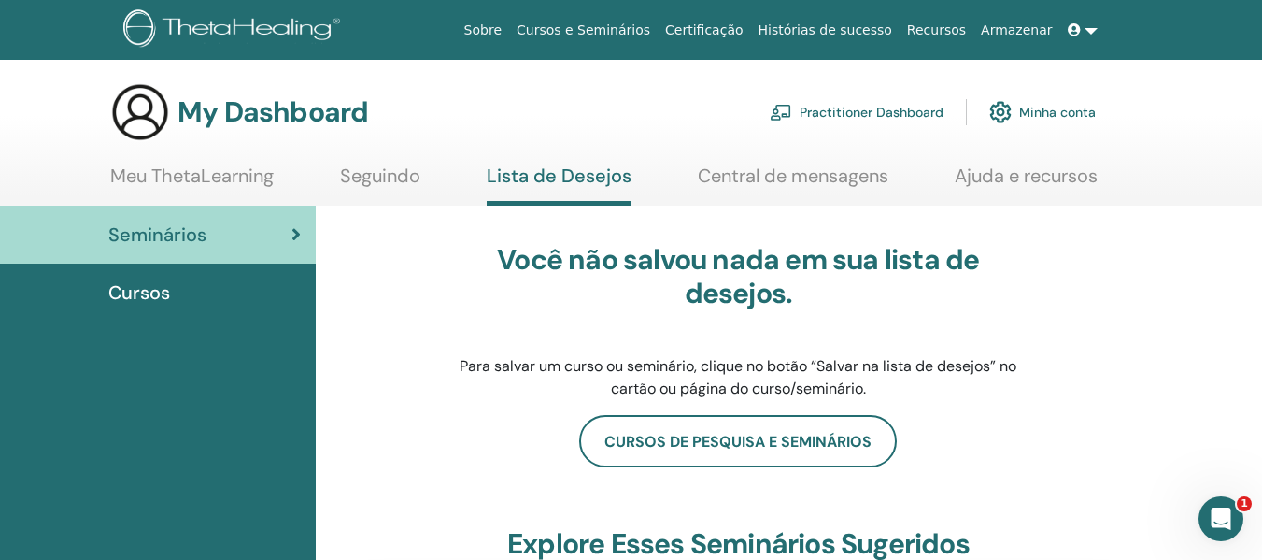
click at [141, 187] on link "Meu ThetaLearning" at bounding box center [192, 182] width 164 height 36
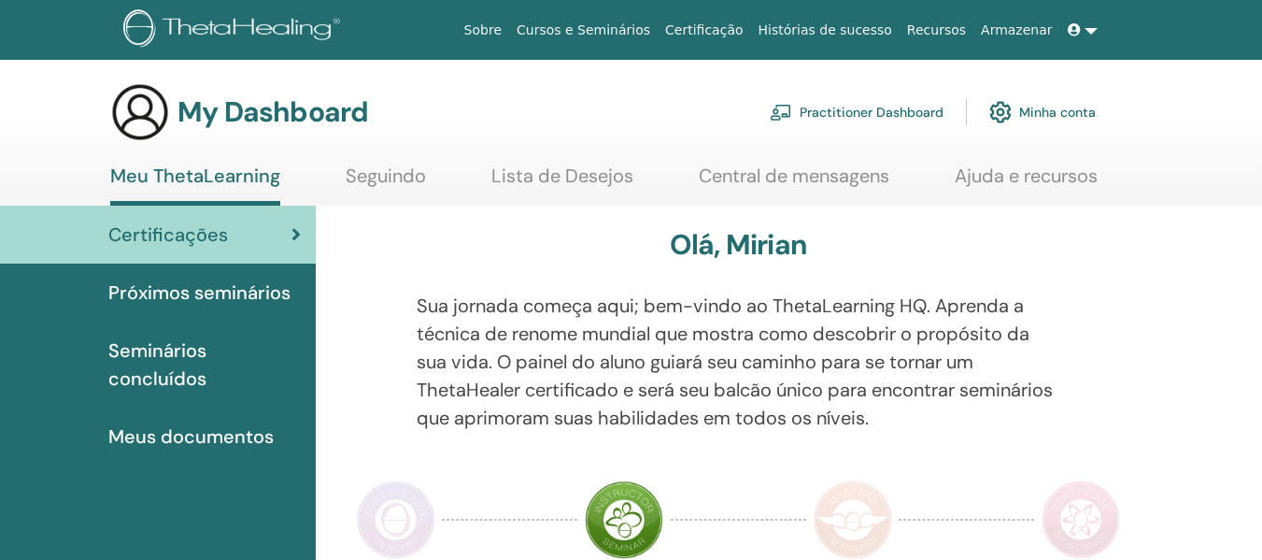
click at [206, 366] on span "Seminários concluídos" at bounding box center [204, 364] width 192 height 56
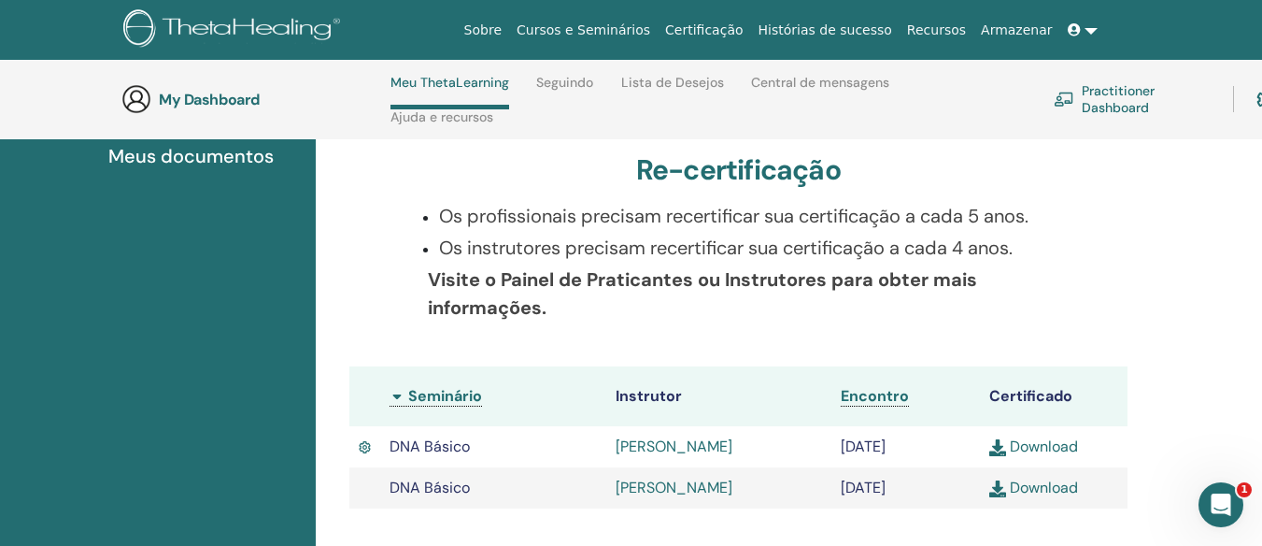
scroll to position [547, 0]
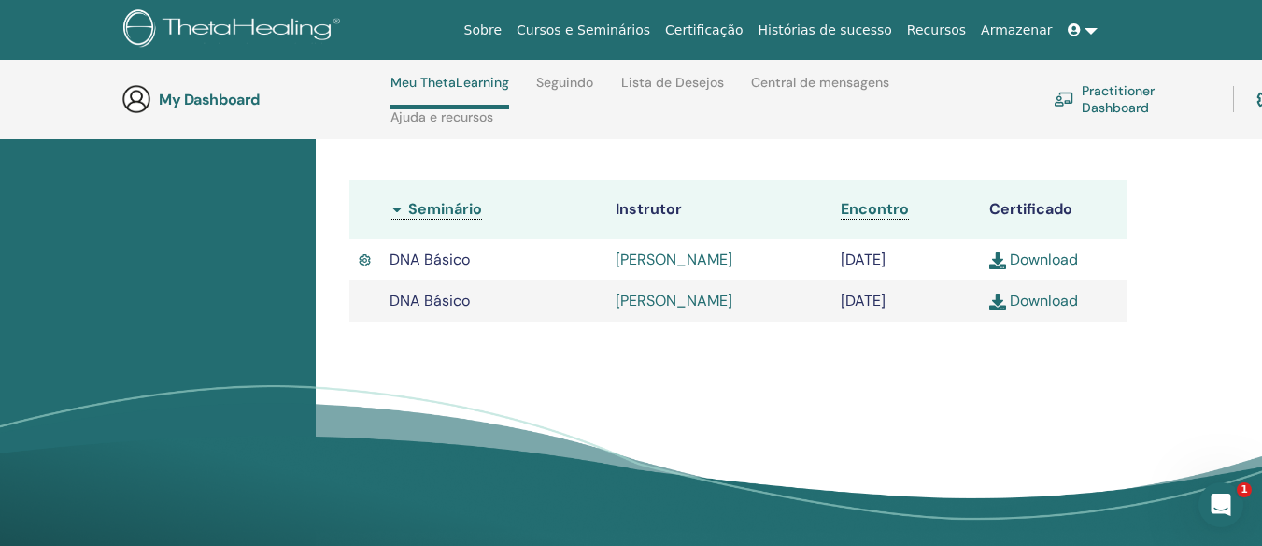
click at [1034, 258] on link "Download" at bounding box center [1033, 259] width 89 height 20
